Goal: Find specific page/section: Find specific page/section

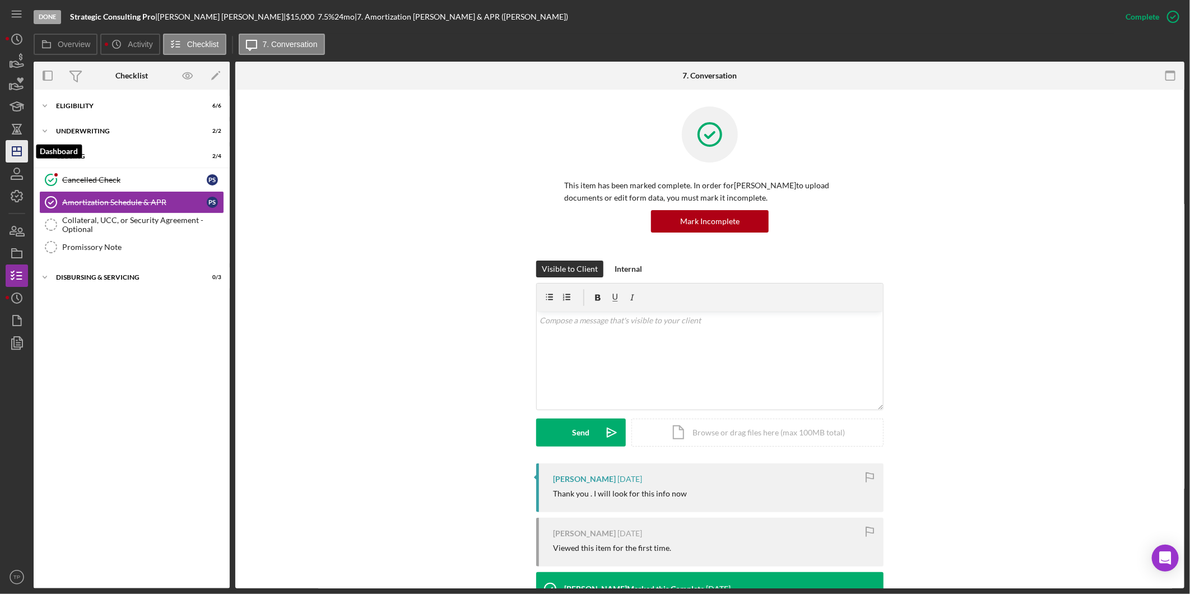
click at [14, 148] on icon "Icon/Dashboard" at bounding box center [17, 151] width 28 height 28
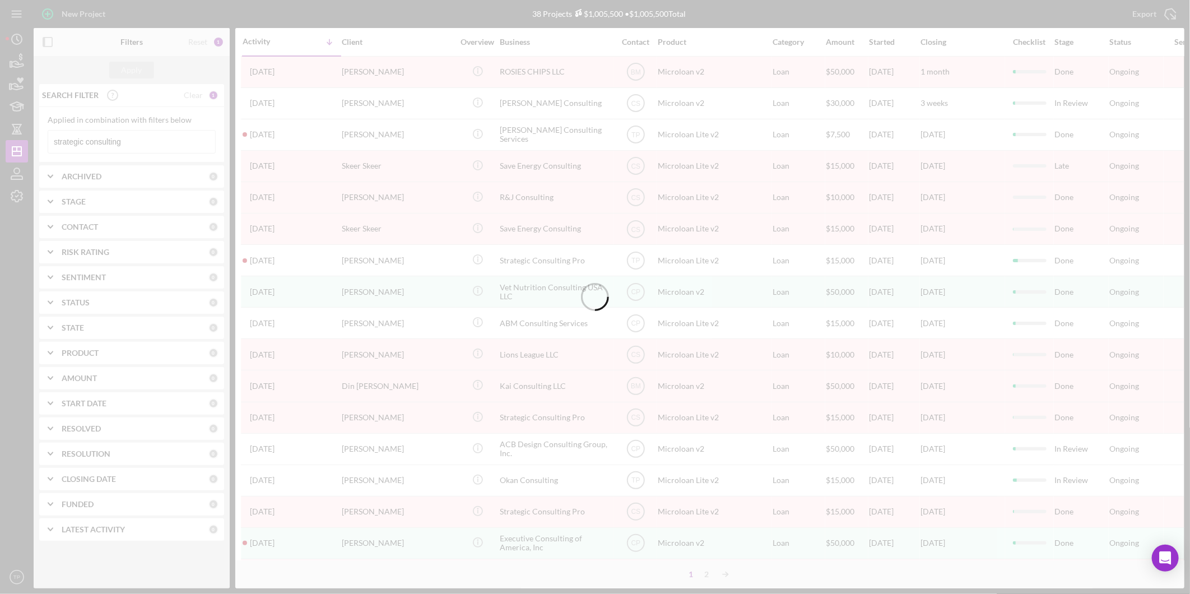
click at [142, 142] on input "strategic consulting" at bounding box center [131, 142] width 167 height 22
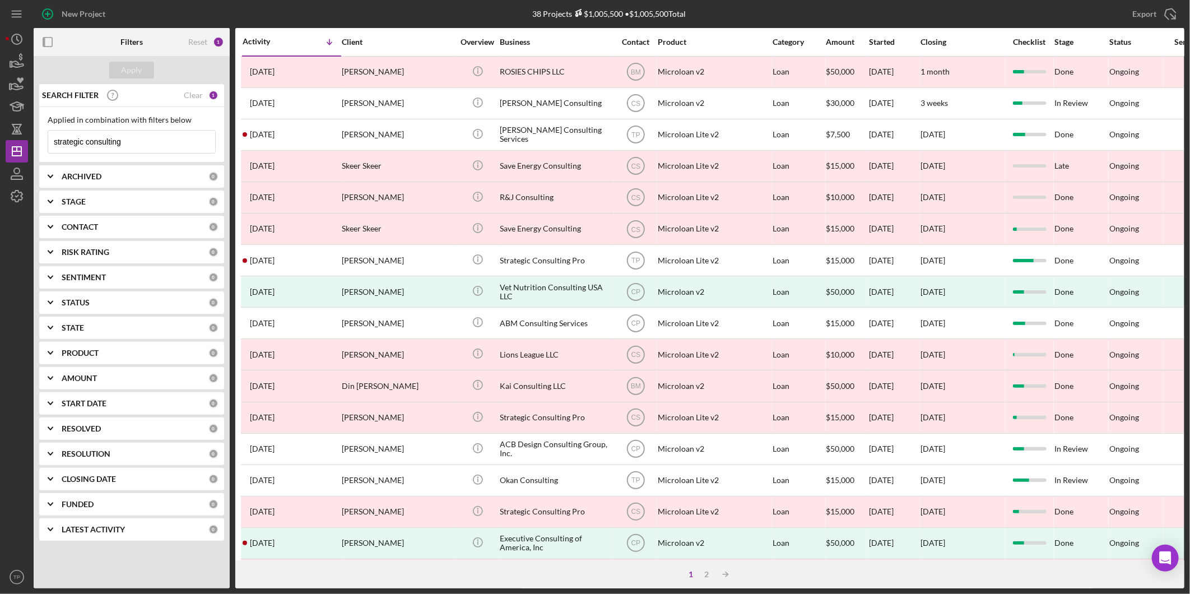
click at [142, 142] on input "strategic consulting" at bounding box center [131, 142] width 167 height 22
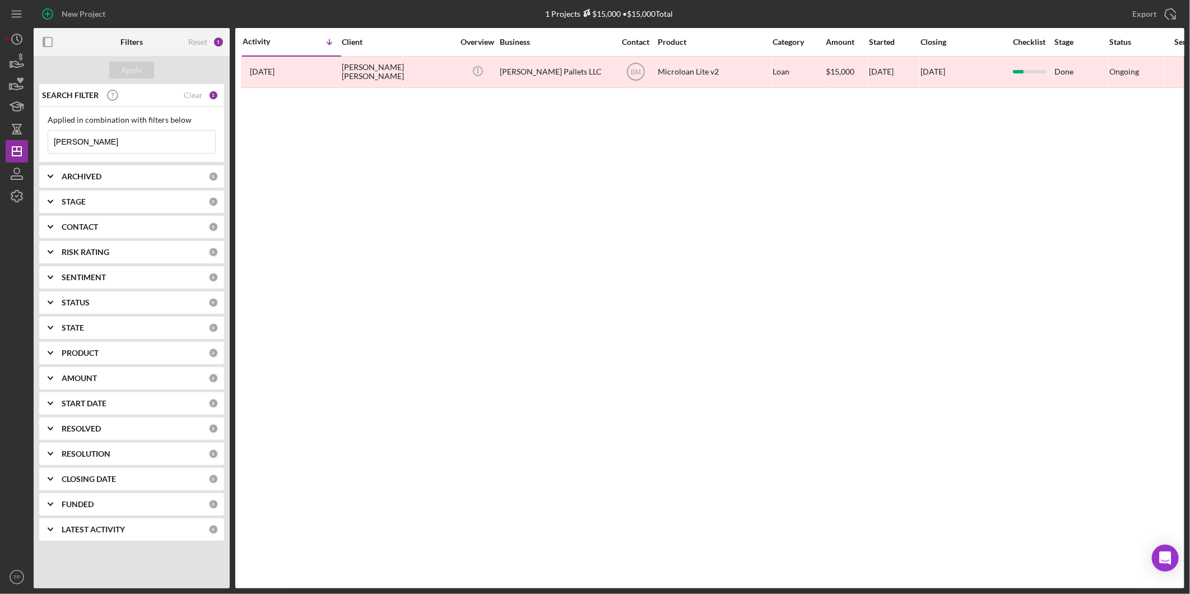
type input "[PERSON_NAME]"
